Goal: Information Seeking & Learning: Find contact information

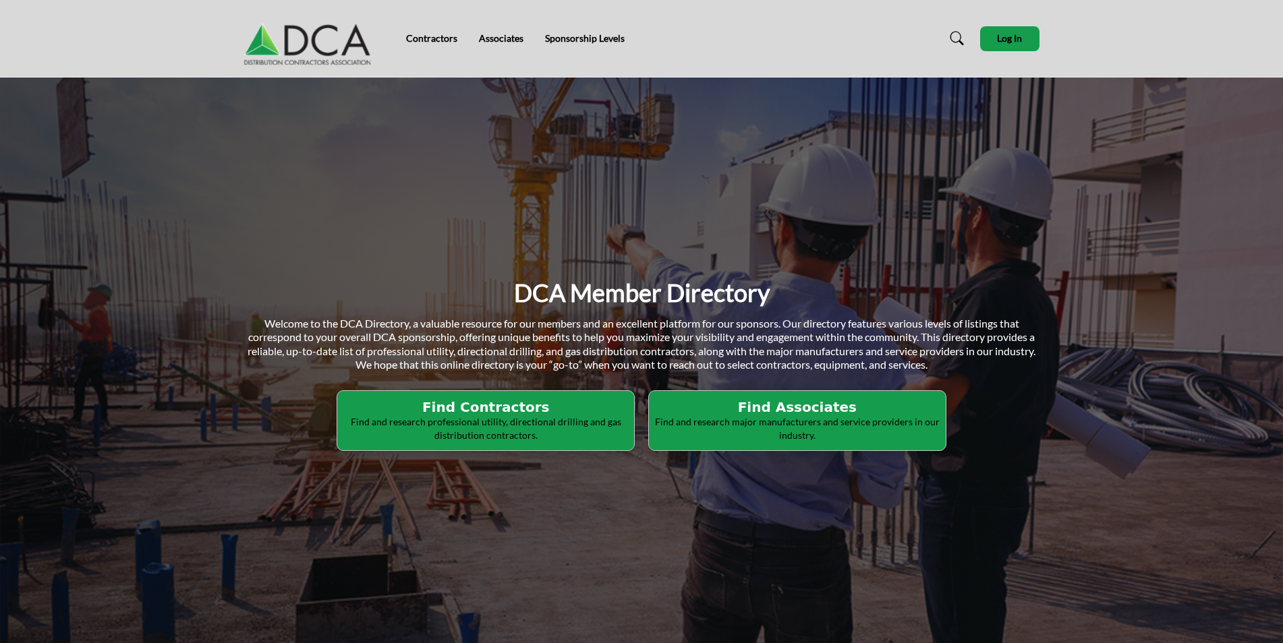
click at [764, 400] on h2 "Find Associates" at bounding box center [797, 407] width 289 height 16
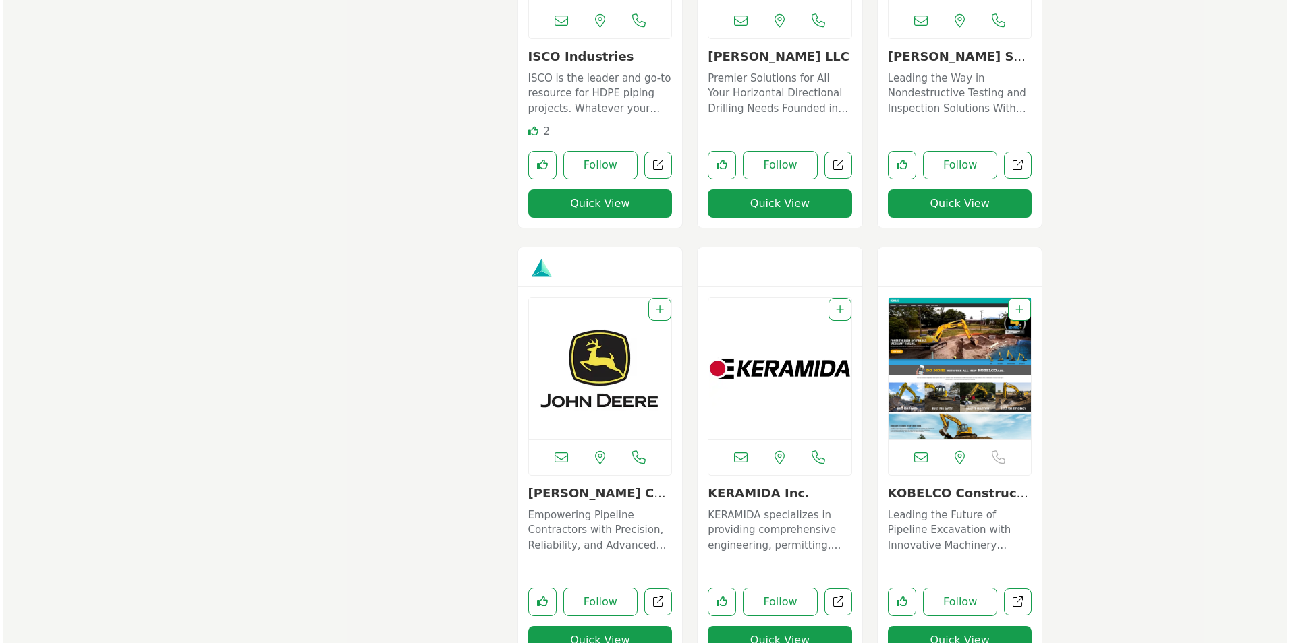
scroll to position [7601, 0]
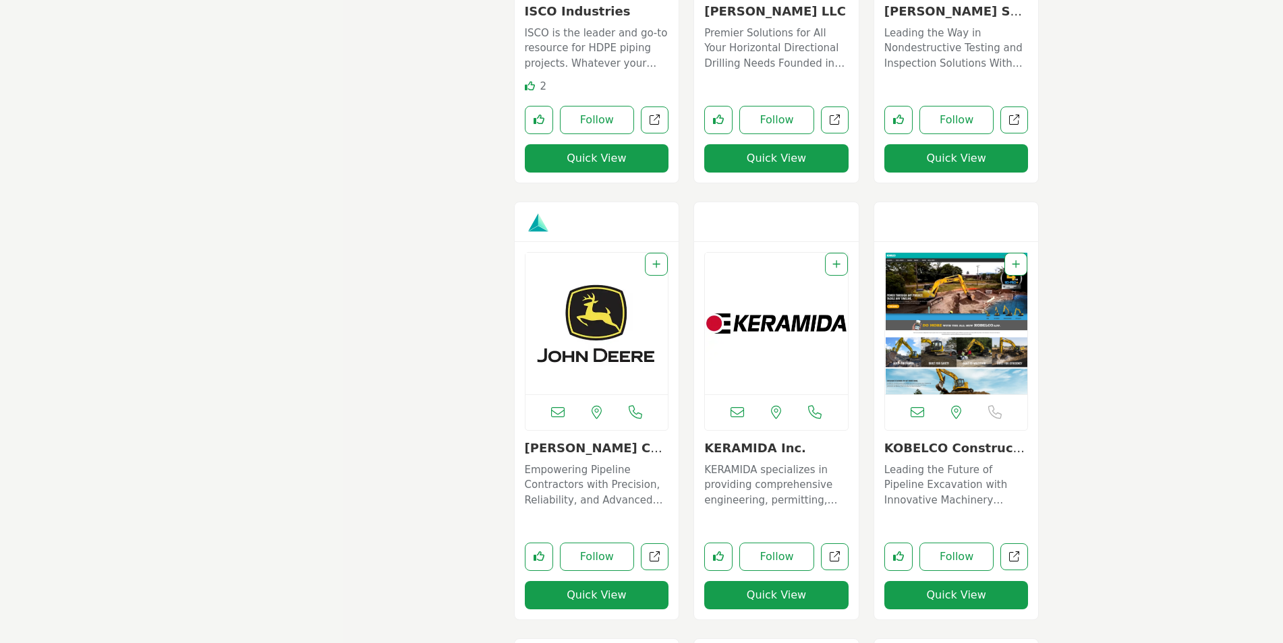
click at [564, 593] on button "Quick View" at bounding box center [597, 595] width 144 height 28
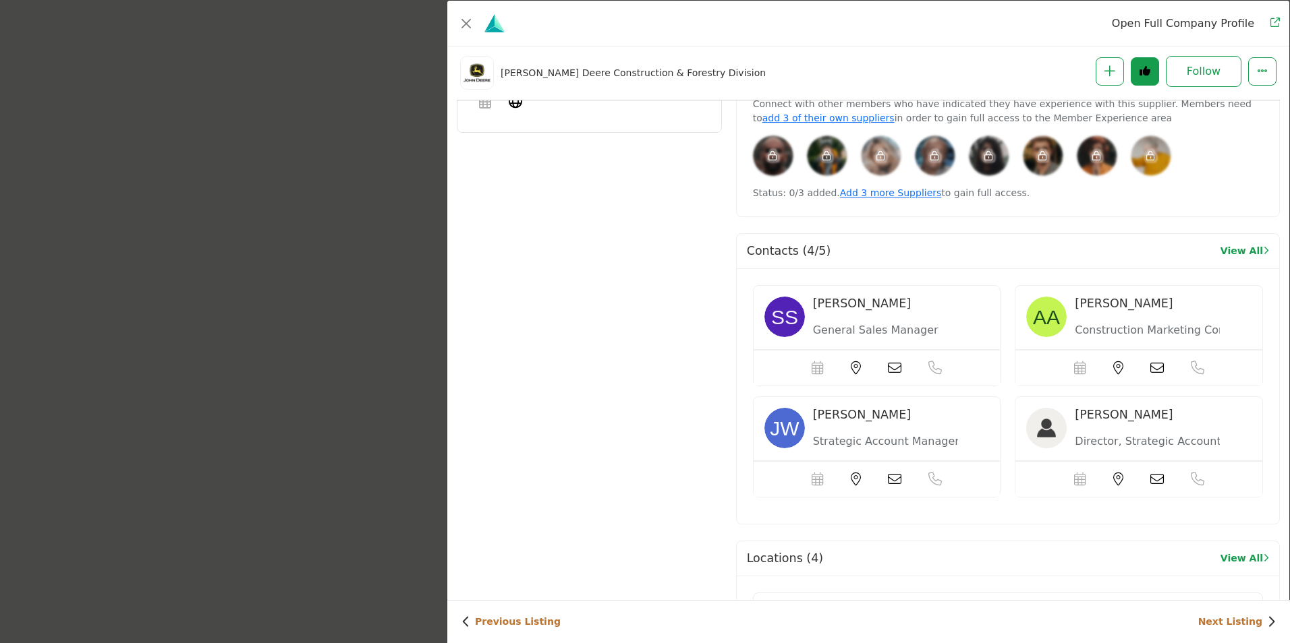
scroll to position [749, 0]
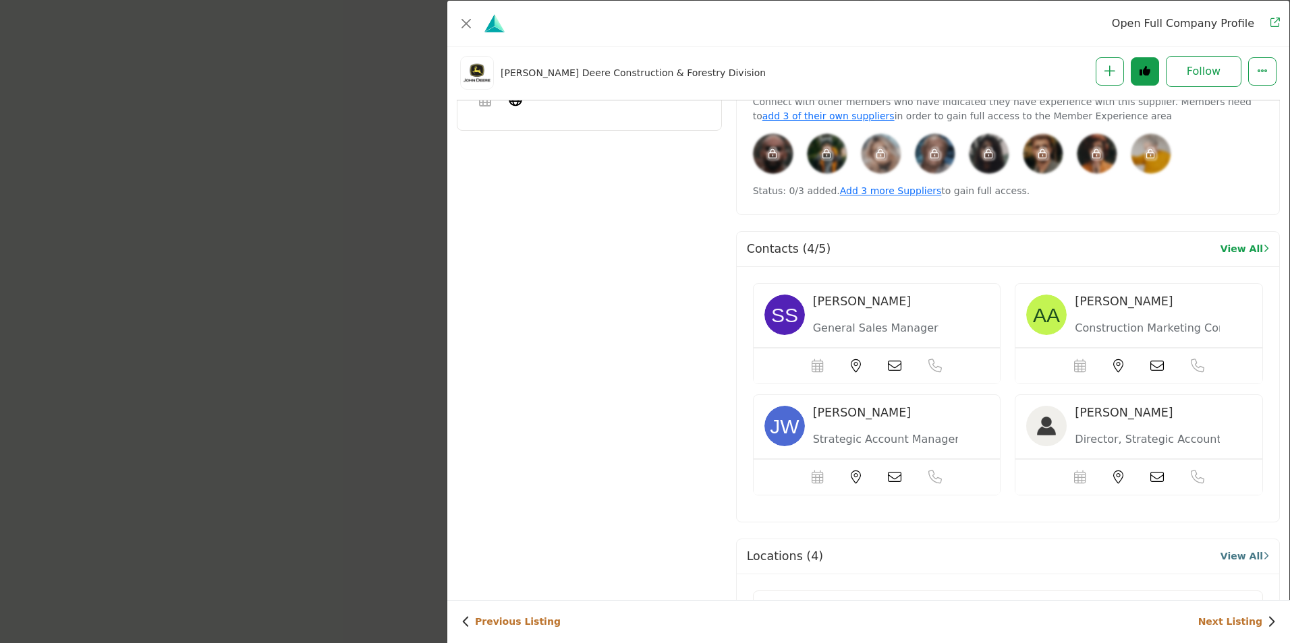
click at [1236, 561] on link "View All" at bounding box center [1244, 557] width 49 height 14
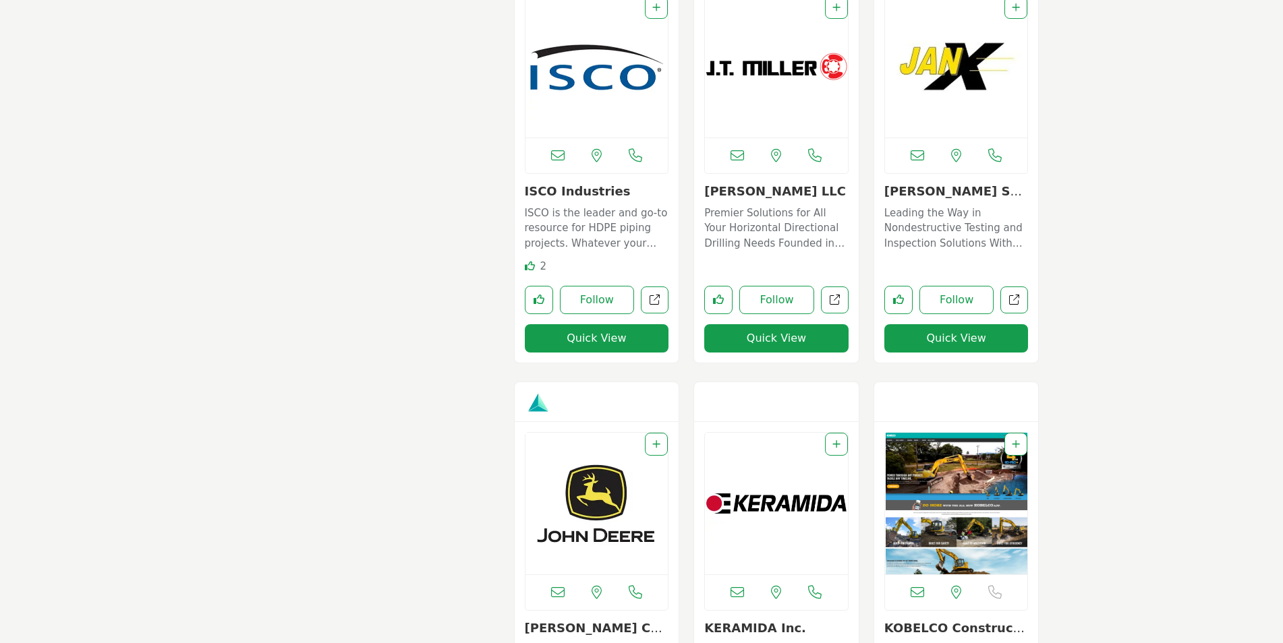
scroll to position [7462, 0]
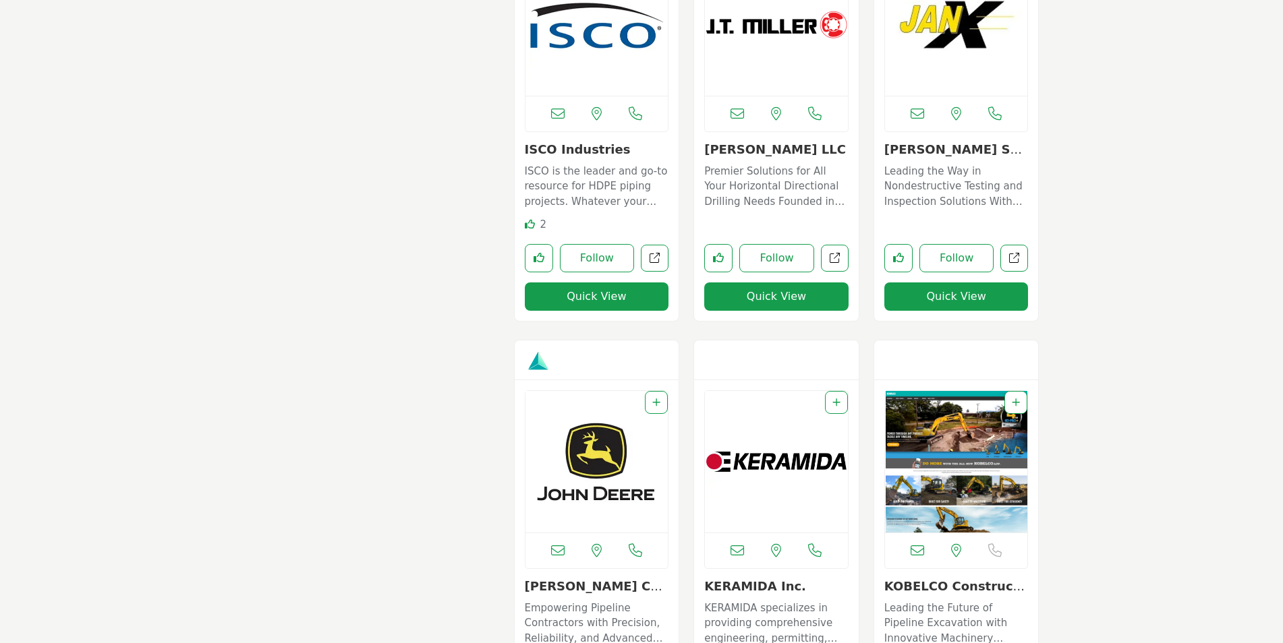
click at [633, 516] on img "Open Listing in new tab" at bounding box center [596, 462] width 143 height 142
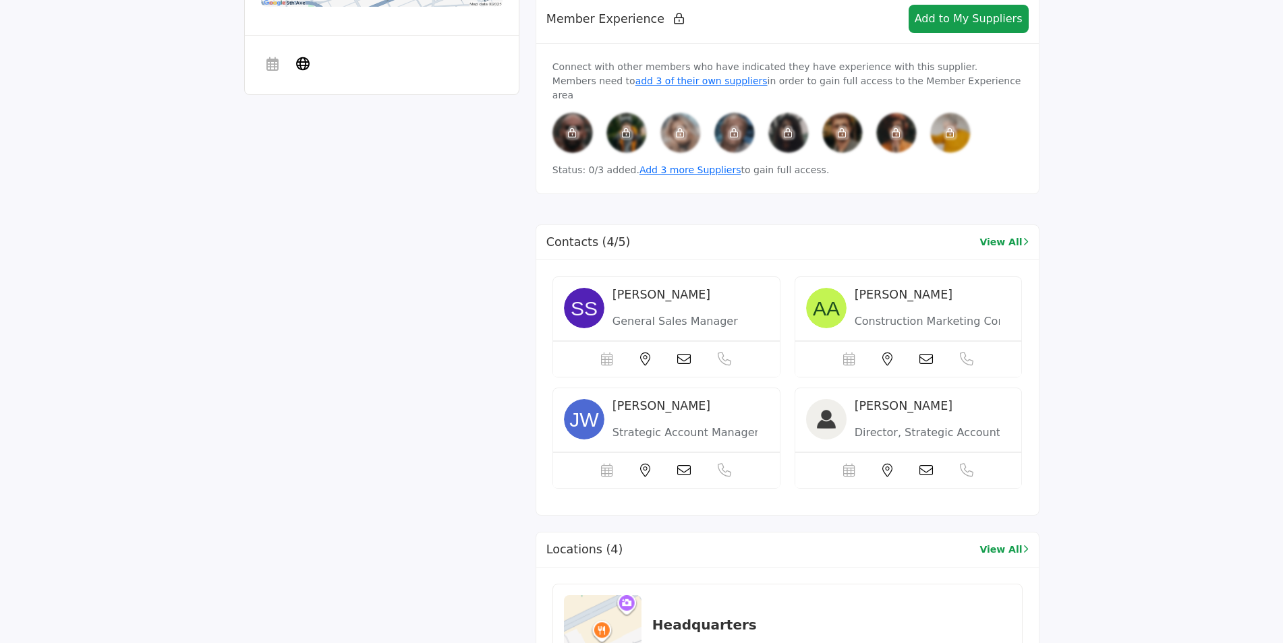
scroll to position [840, 0]
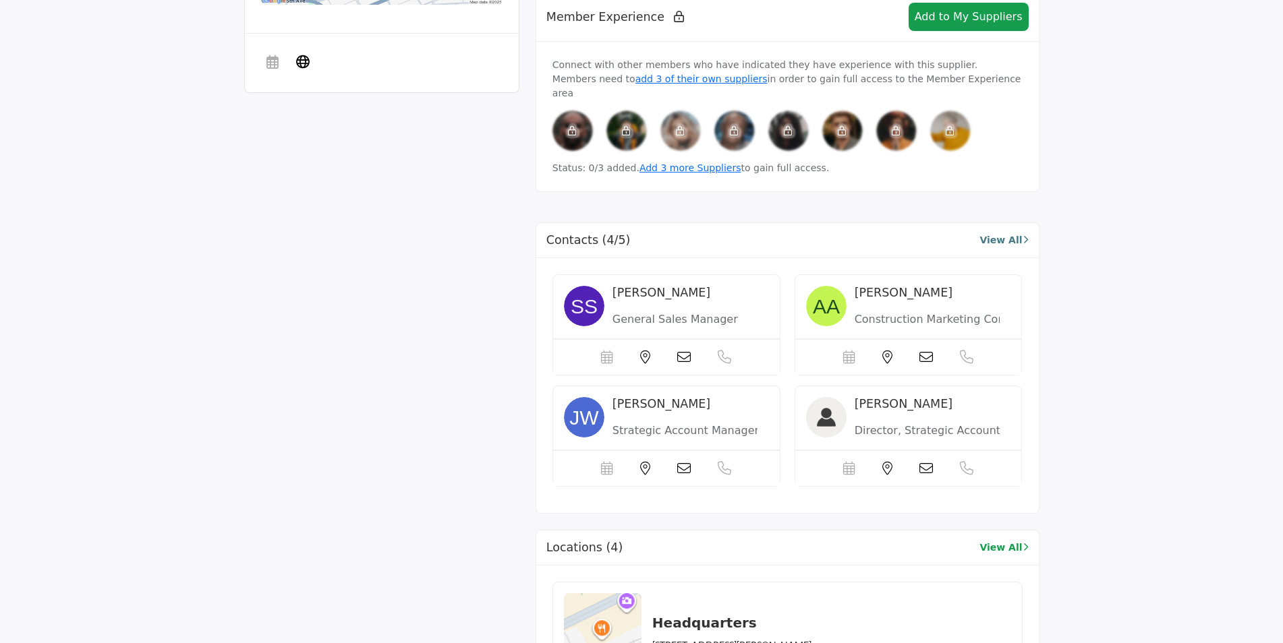
click at [1008, 233] on link "View All" at bounding box center [1003, 240] width 49 height 14
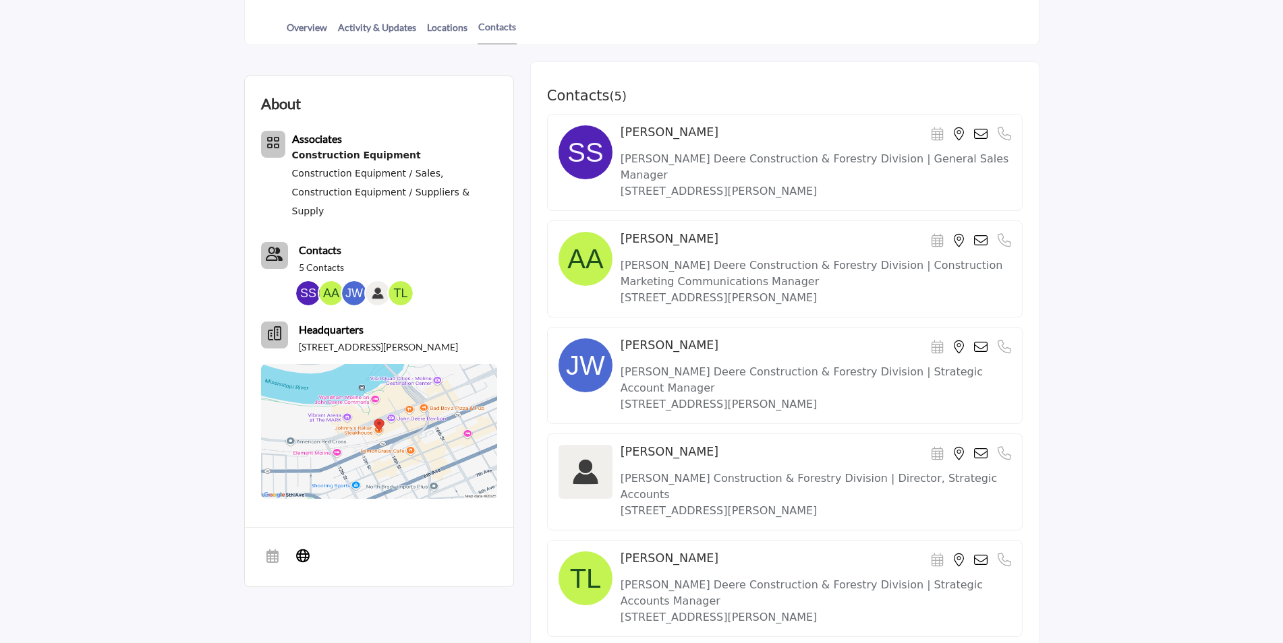
scroll to position [353, 0]
